Goal: Transaction & Acquisition: Download file/media

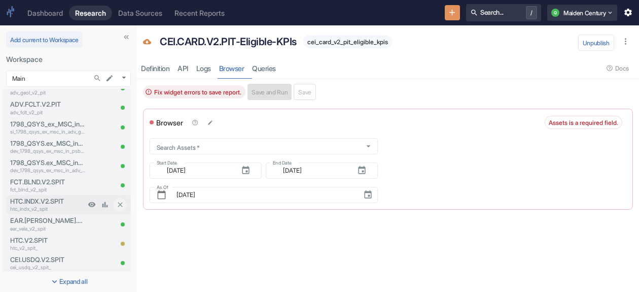
scroll to position [304, 0]
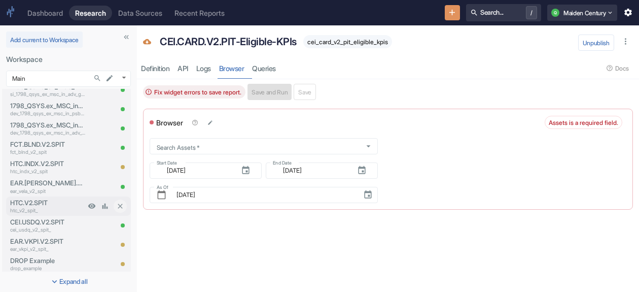
click at [53, 206] on p "htc_v2_spit_" at bounding box center [47, 210] width 75 height 8
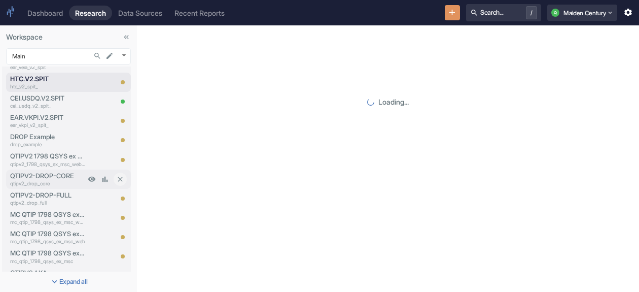
scroll to position [507, 0]
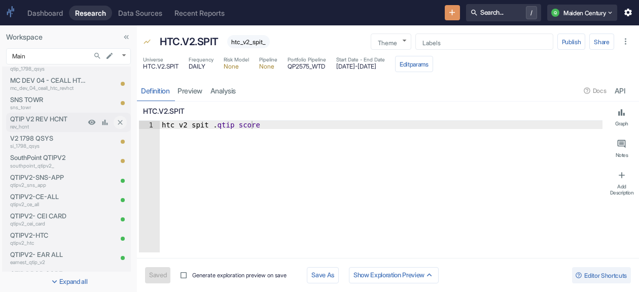
scroll to position [812, 0]
type textarea "x"
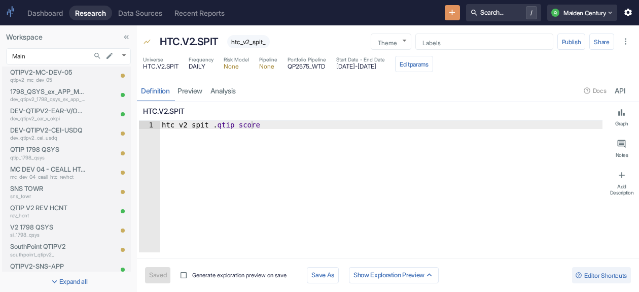
scroll to position [878, 0]
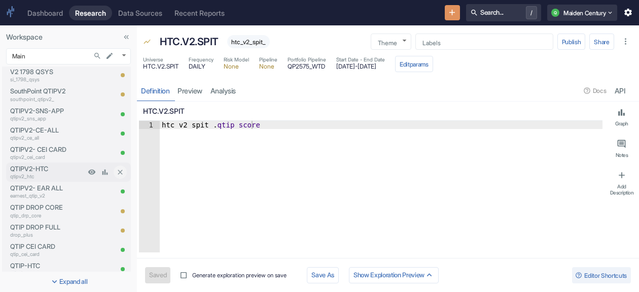
click at [36, 171] on p "QTIPV2-HTC" at bounding box center [47, 169] width 75 height 10
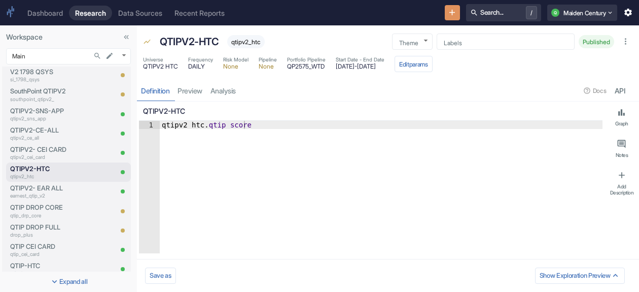
type textarea "x"
click at [227, 90] on link "analysis" at bounding box center [222, 90] width 33 height 21
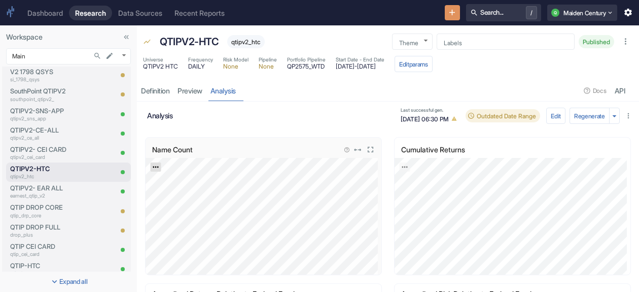
click at [151, 165] on link "Export; Press ENTER to open" at bounding box center [156, 166] width 11 height 9
click at [185, 194] on link "CSV" at bounding box center [180, 194] width 28 height 11
click at [582, 118] on button "Regenerate" at bounding box center [590, 116] width 40 height 16
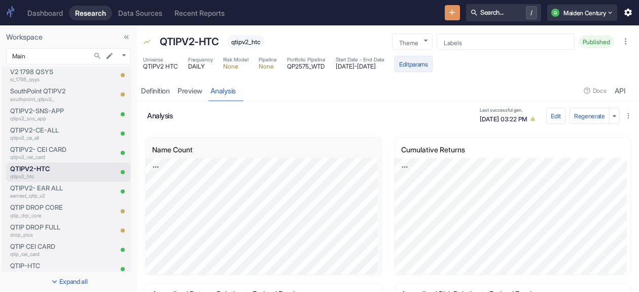
click at [433, 69] on button "Edit params" at bounding box center [414, 64] width 38 height 16
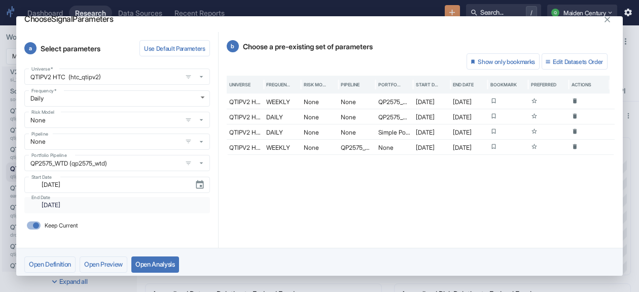
scroll to position [15, 0]
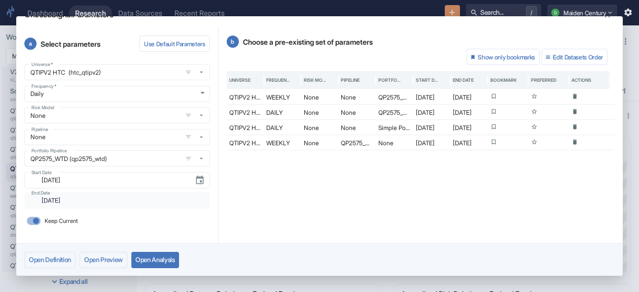
click at [631, 52] on div "Choose Signal Parameters a Select parameters Use Default Parameters Universe   …" at bounding box center [319, 146] width 639 height 292
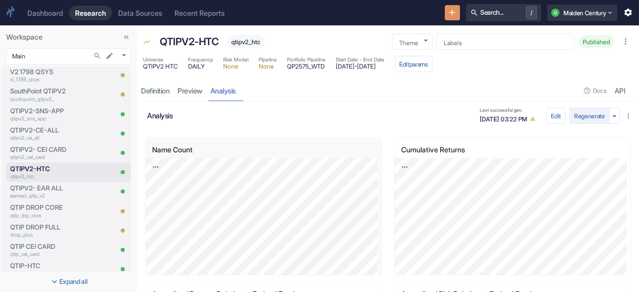
click at [593, 112] on button "Regenerate" at bounding box center [590, 116] width 40 height 16
